Goal: Entertainment & Leisure: Consume media (video, audio)

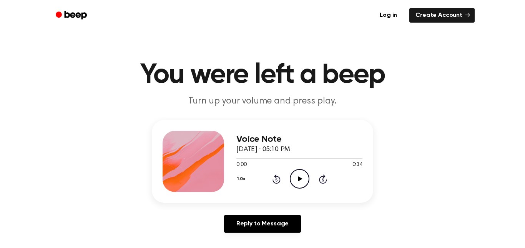
click at [294, 179] on icon "Play Audio" at bounding box center [300, 179] width 20 height 20
click at [300, 183] on icon "Play Audio" at bounding box center [300, 179] width 20 height 20
click at [303, 181] on icon "Play Audio" at bounding box center [300, 179] width 20 height 20
click at [301, 181] on icon "Play Audio" at bounding box center [300, 179] width 20 height 20
click at [299, 179] on icon at bounding box center [300, 179] width 4 height 5
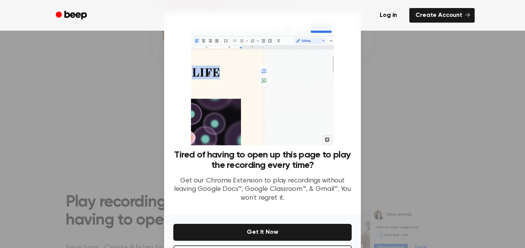
scroll to position [31, 0]
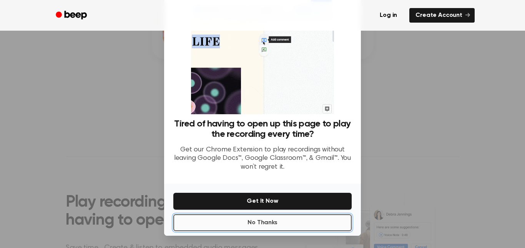
click at [300, 221] on button "No Thanks" at bounding box center [262, 223] width 178 height 17
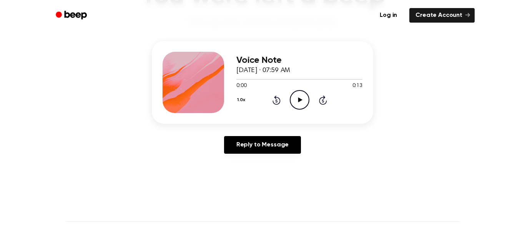
scroll to position [80, 0]
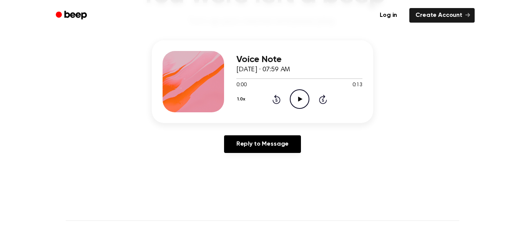
click at [298, 102] on icon "Play Audio" at bounding box center [300, 99] width 20 height 20
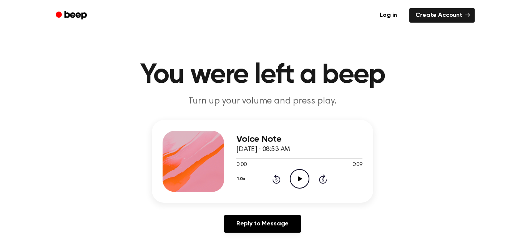
click at [296, 179] on icon "Play Audio" at bounding box center [300, 179] width 20 height 20
click at [300, 179] on icon at bounding box center [300, 179] width 4 height 5
click at [301, 172] on icon "Play Audio" at bounding box center [300, 179] width 20 height 20
click at [290, 176] on icon "Play Audio" at bounding box center [300, 179] width 20 height 20
click at [296, 173] on icon "Play Audio" at bounding box center [300, 179] width 20 height 20
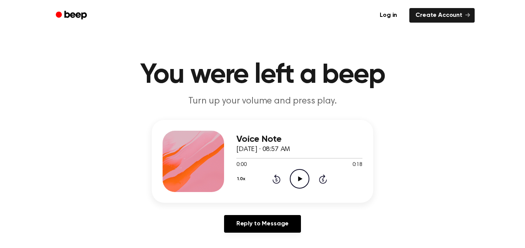
click at [302, 184] on icon "Play Audio" at bounding box center [300, 179] width 20 height 20
click at [300, 180] on icon at bounding box center [300, 179] width 4 height 5
click at [306, 182] on icon "Play Audio" at bounding box center [300, 179] width 20 height 20
click at [297, 182] on icon "Play Audio" at bounding box center [300, 179] width 20 height 20
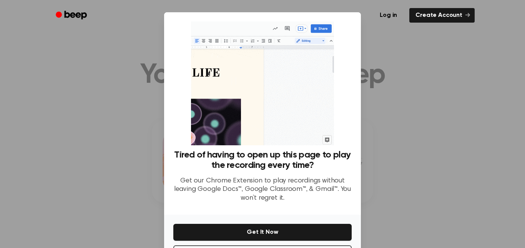
scroll to position [31, 0]
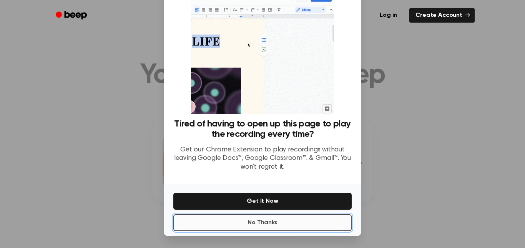
click at [273, 222] on button "No Thanks" at bounding box center [262, 223] width 178 height 17
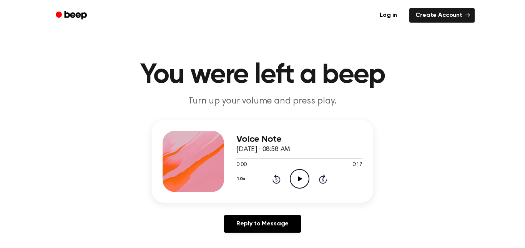
click at [303, 182] on icon "Play Audio" at bounding box center [300, 179] width 20 height 20
click at [299, 178] on icon at bounding box center [300, 179] width 4 height 5
click at [305, 182] on icon "Play Audio" at bounding box center [300, 179] width 20 height 20
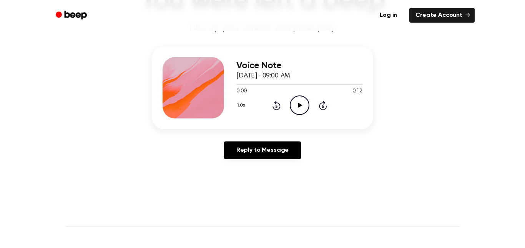
scroll to position [74, 0]
click at [293, 108] on icon "Play Audio" at bounding box center [300, 105] width 20 height 20
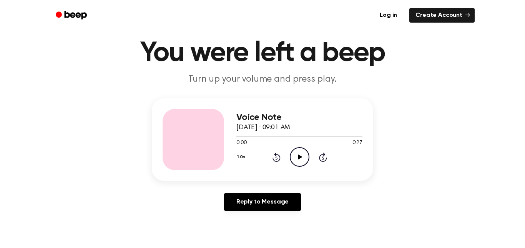
scroll to position [23, 0]
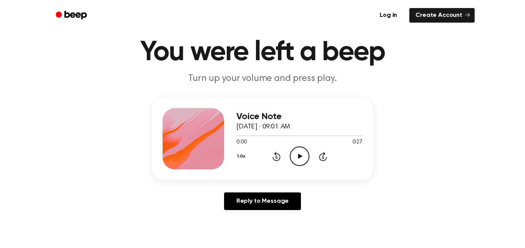
click at [297, 162] on icon "Play Audio" at bounding box center [300, 157] width 20 height 20
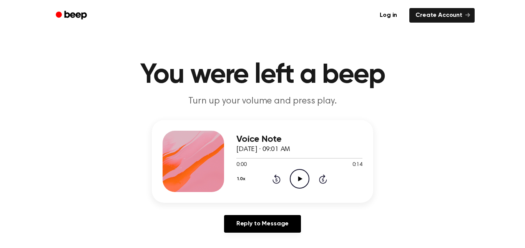
click at [296, 182] on icon "Play Audio" at bounding box center [300, 179] width 20 height 20
click at [305, 186] on icon "Play Audio" at bounding box center [300, 179] width 20 height 20
click at [301, 191] on div "Voice Note September 26, 2025 · 09:03 AM 0:00 0:13 Your browser does not suppor…" at bounding box center [299, 161] width 126 height 61
click at [305, 186] on circle at bounding box center [299, 179] width 19 height 19
click at [300, 187] on icon "Play Audio" at bounding box center [300, 179] width 20 height 20
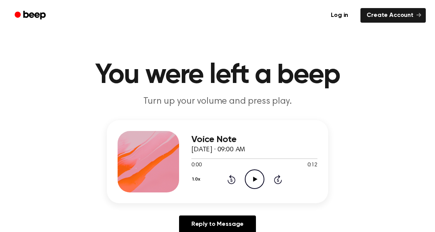
scroll to position [76, 0]
